Goal: Navigation & Orientation: Understand site structure

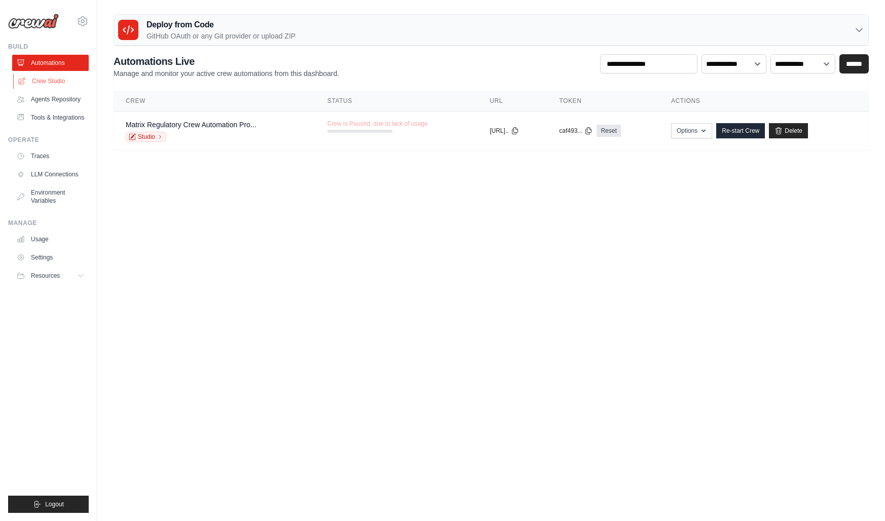
click at [57, 81] on link "Crew Studio" at bounding box center [51, 81] width 77 height 16
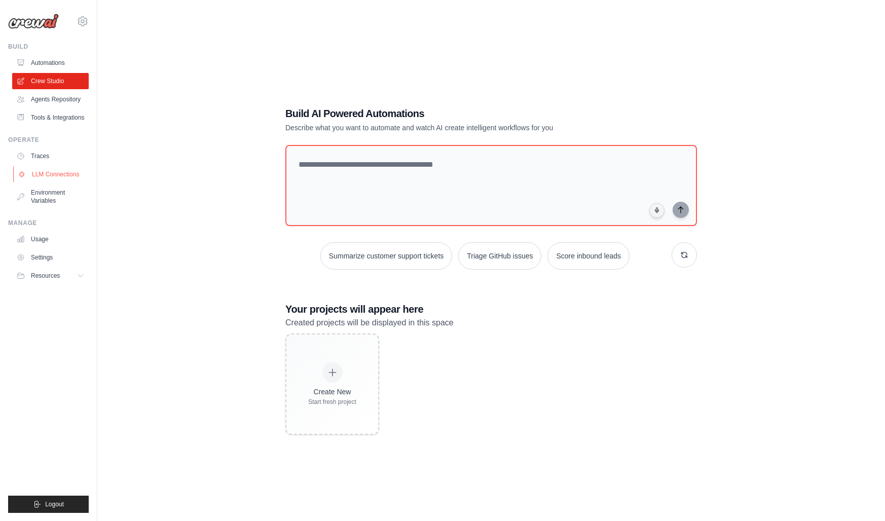
click at [55, 181] on link "LLM Connections" at bounding box center [51, 174] width 77 height 16
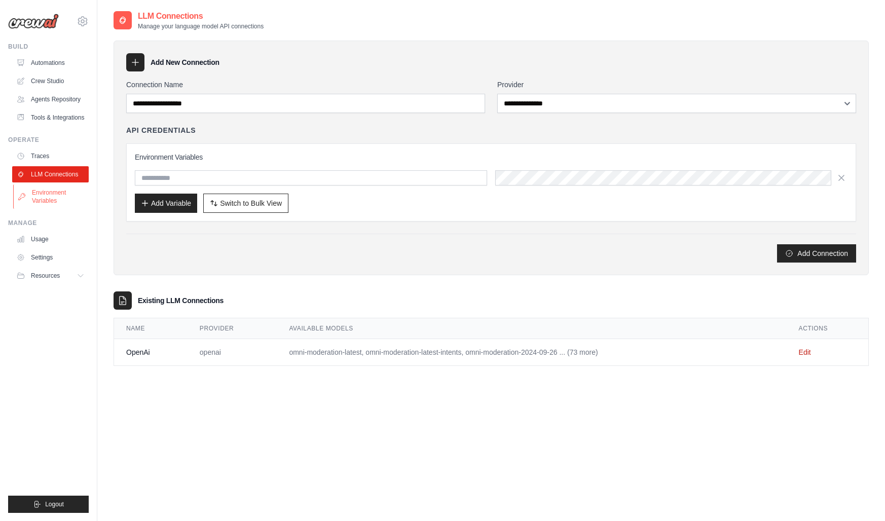
click at [53, 200] on link "Environment Variables" at bounding box center [51, 197] width 77 height 24
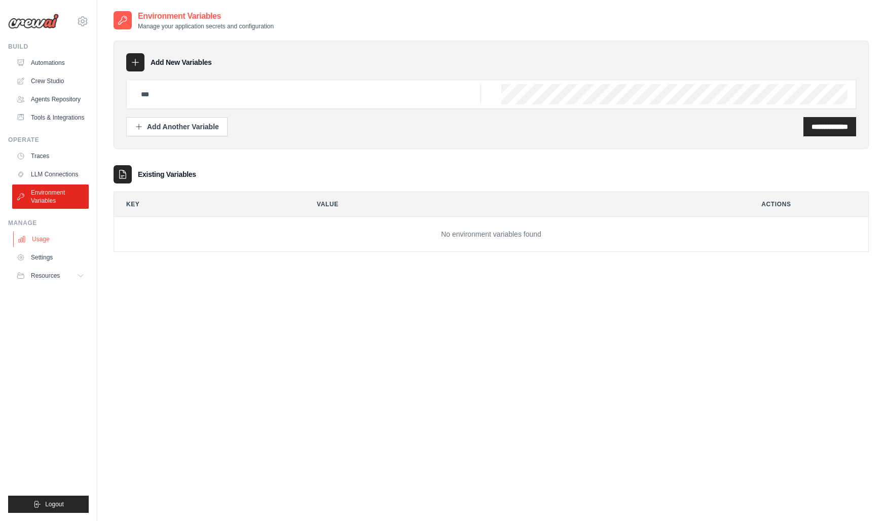
click at [48, 245] on link "Usage" at bounding box center [51, 239] width 77 height 16
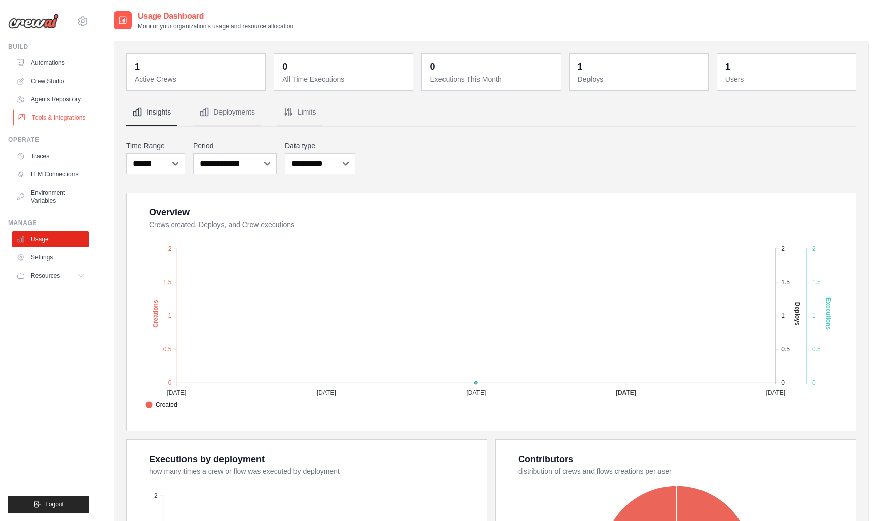
click at [45, 112] on link "Tools & Integrations" at bounding box center [51, 118] width 77 height 16
click at [44, 62] on link "Automations" at bounding box center [51, 63] width 77 height 16
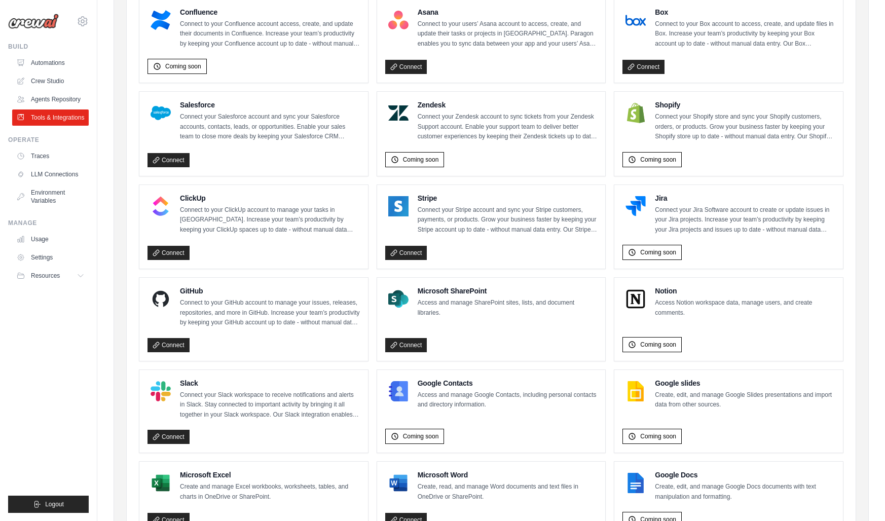
scroll to position [455, 0]
